Goal: Find contact information: Find contact information

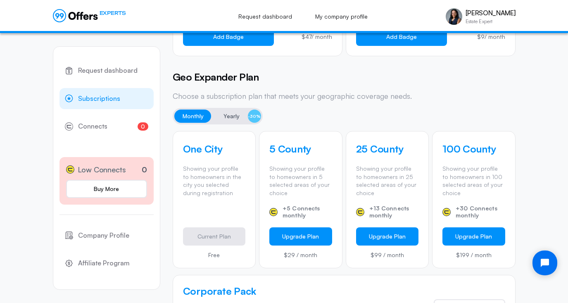
click at [223, 113] on span "Yearly" at bounding box center [231, 116] width 16 height 10
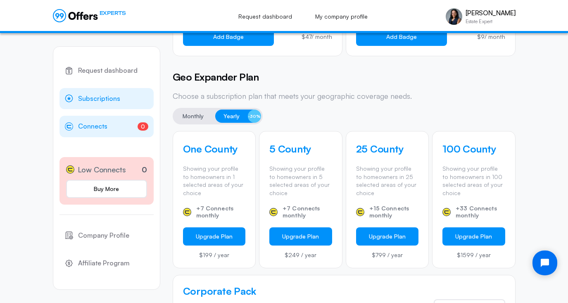
click at [92, 126] on span "Connects" at bounding box center [92, 126] width 29 height 11
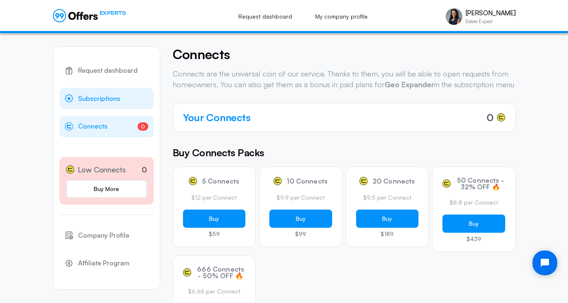
click at [98, 100] on span "Subscriptions" at bounding box center [99, 98] width 42 height 11
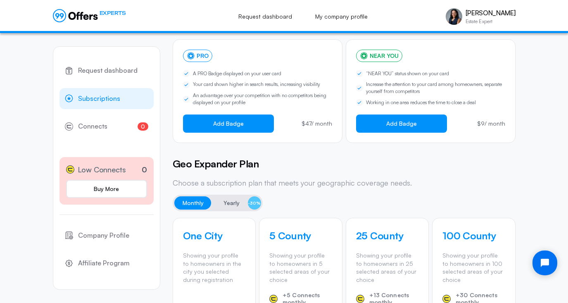
scroll to position [148, 0]
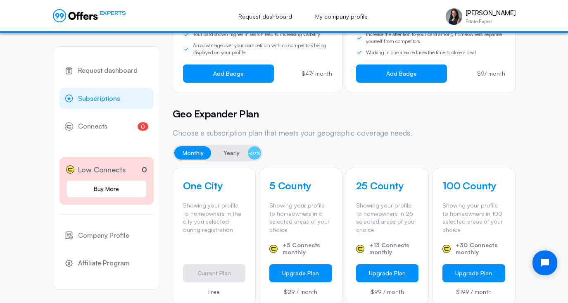
click at [224, 155] on span "Yearly" at bounding box center [231, 153] width 16 height 10
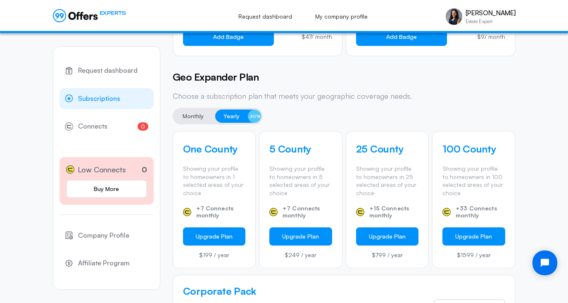
scroll to position [209, 0]
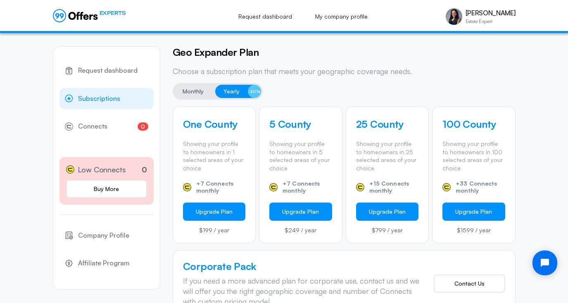
click at [196, 91] on span "Monthly" at bounding box center [193, 91] width 21 height 10
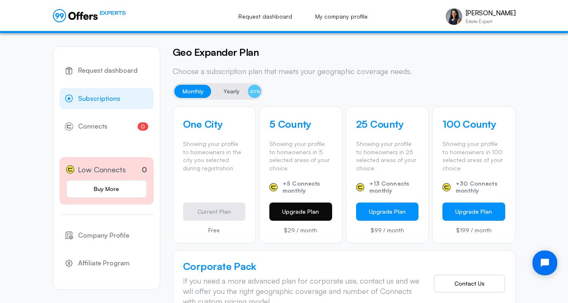
click at [277, 212] on button "Upgrade Plan" at bounding box center [300, 211] width 63 height 18
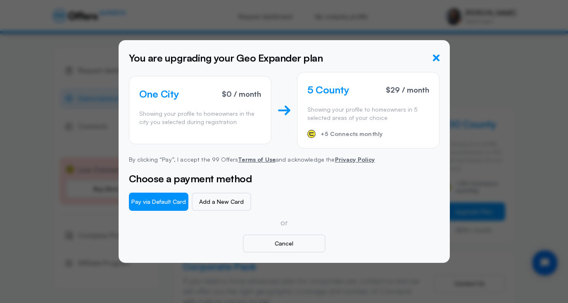
click at [438, 58] on icon "button" at bounding box center [436, 58] width 7 height 7
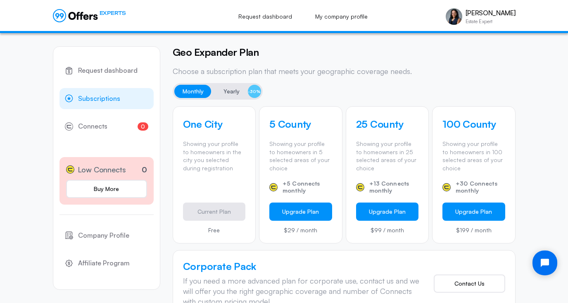
click at [230, 94] on span "Yearly" at bounding box center [231, 91] width 16 height 10
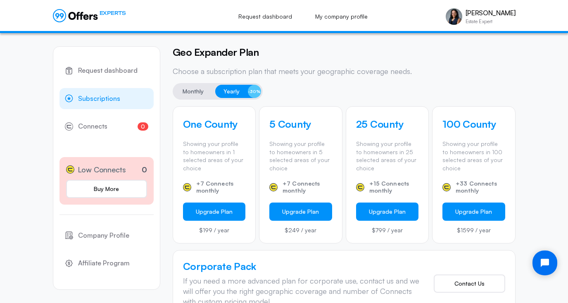
click at [185, 92] on span "Monthly" at bounding box center [193, 91] width 21 height 10
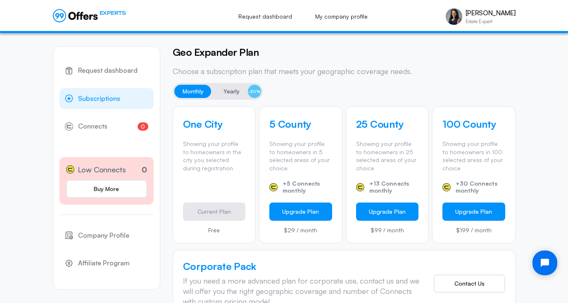
click at [235, 94] on span "Yearly" at bounding box center [231, 91] width 16 height 10
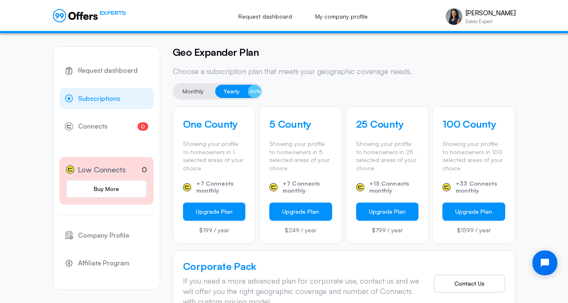
click at [104, 96] on span "Subscriptions" at bounding box center [99, 98] width 42 height 11
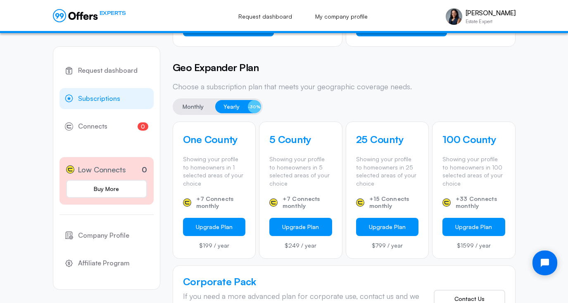
scroll to position [215, 0]
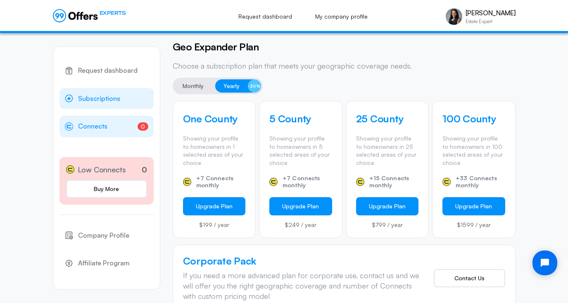
click at [93, 127] on span "Connects" at bounding box center [92, 126] width 29 height 11
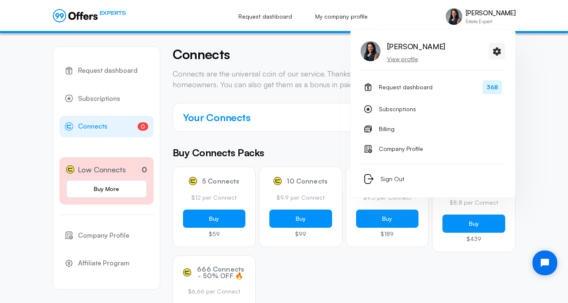
click at [483, 12] on p "[PERSON_NAME]" at bounding box center [490, 13] width 50 height 8
click at [455, 14] on img at bounding box center [454, 16] width 17 height 17
click at [405, 46] on p "[PERSON_NAME]" at bounding box center [416, 46] width 58 height 13
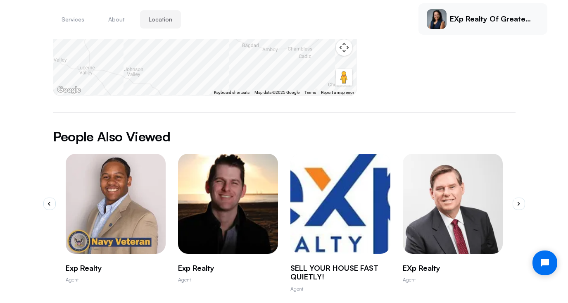
scroll to position [401, 0]
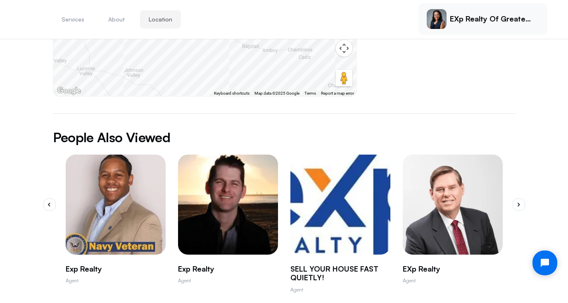
click at [112, 172] on img "1 / 10" at bounding box center [115, 204] width 110 height 110
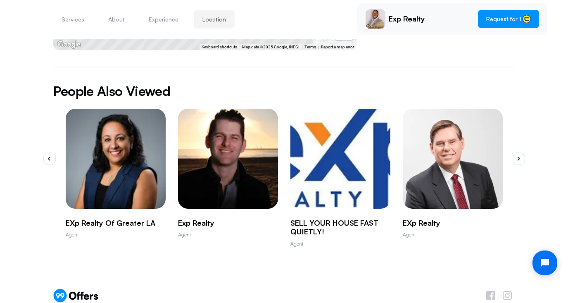
scroll to position [563, 0]
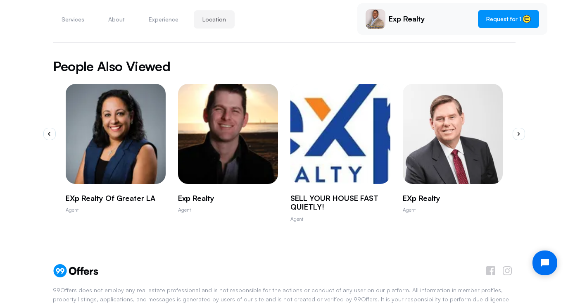
click at [241, 131] on img "2 / 10" at bounding box center [228, 133] width 110 height 110
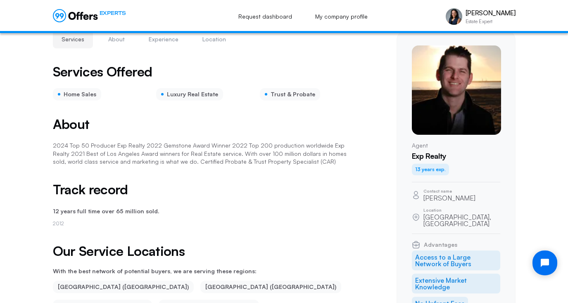
scroll to position [22, 0]
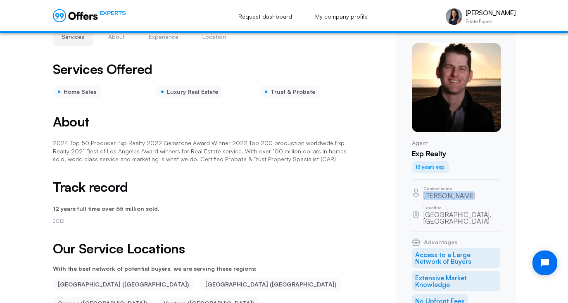
drag, startPoint x: 424, startPoint y: 198, endPoint x: 466, endPoint y: 196, distance: 41.7
click at [466, 196] on div "Contact name [PERSON_NAME]" at bounding box center [456, 192] width 88 height 12
copy p "[PERSON_NAME]"
